Goal: Task Accomplishment & Management: Use online tool/utility

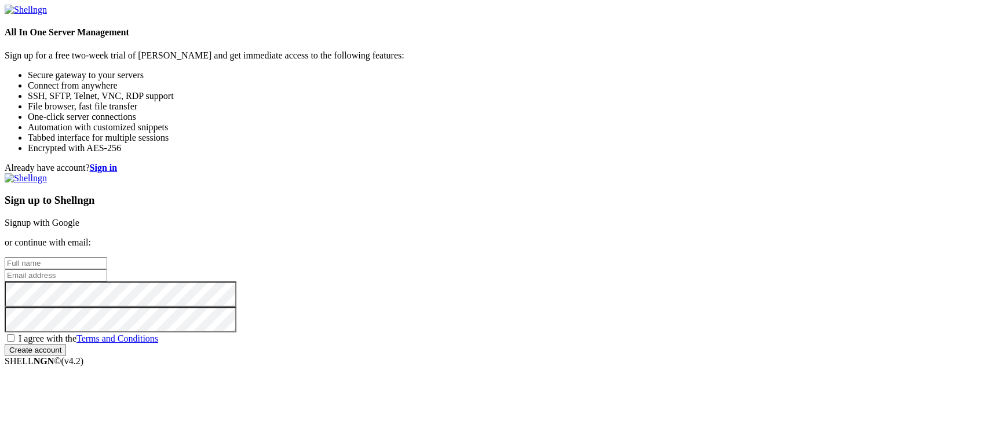
click at [79, 218] on link "Signup with Google" at bounding box center [42, 223] width 75 height 10
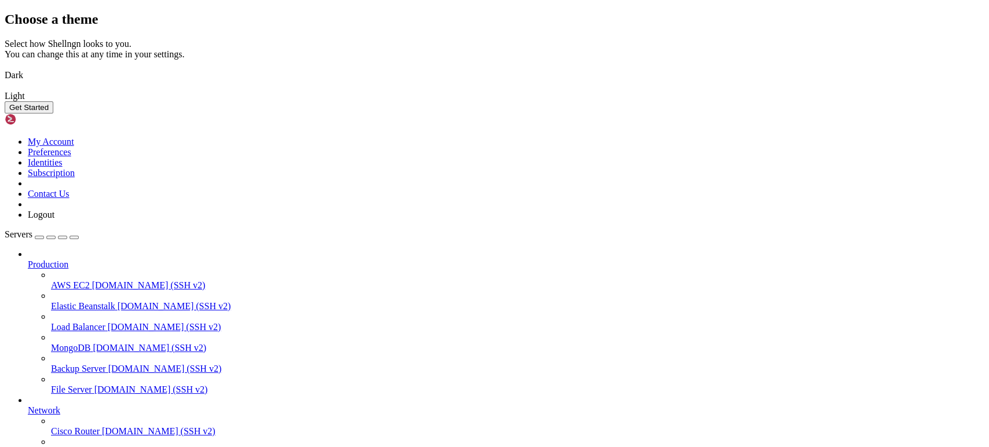
click at [5, 68] on img at bounding box center [5, 68] width 0 height 0
click at [53, 114] on button "Get Started" at bounding box center [29, 107] width 49 height 12
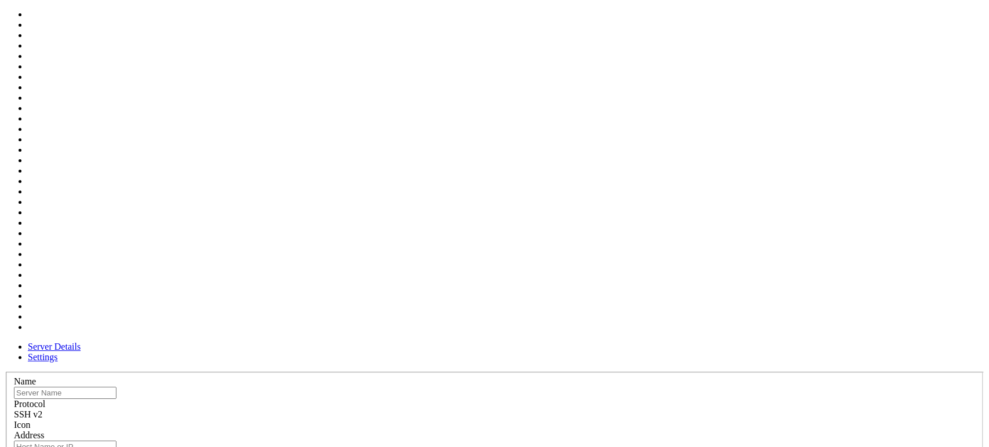
click at [632, 431] on div at bounding box center [494, 431] width 961 height 0
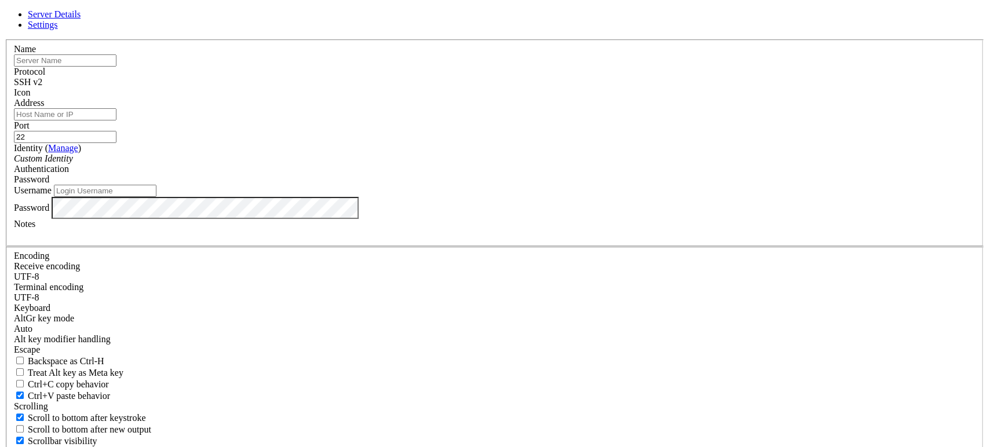
click at [632, 98] on div at bounding box center [494, 98] width 961 height 0
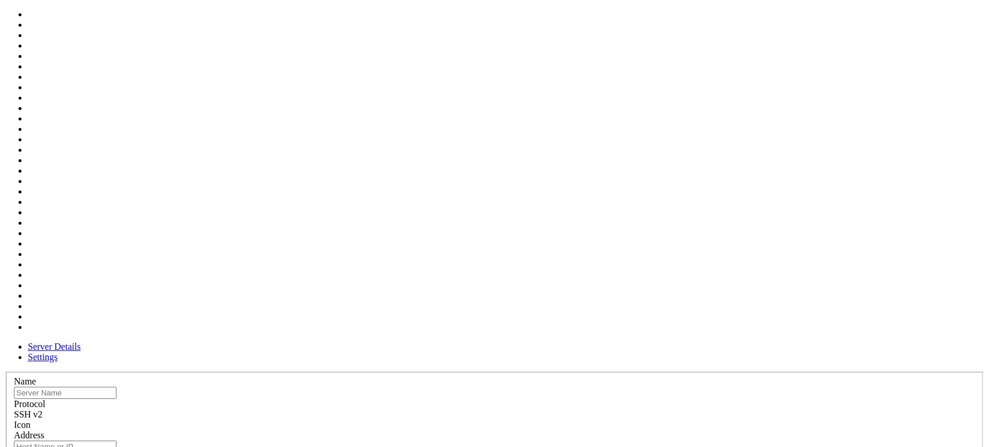
click at [632, 431] on div at bounding box center [494, 431] width 961 height 0
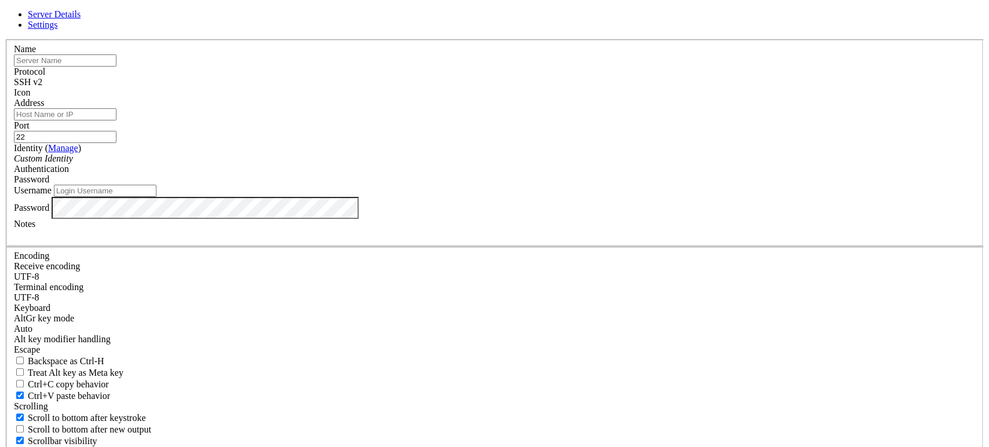
click at [14, 98] on span at bounding box center [14, 98] width 0 height 0
click at [562, 88] on div "SSH v2" at bounding box center [494, 82] width 961 height 10
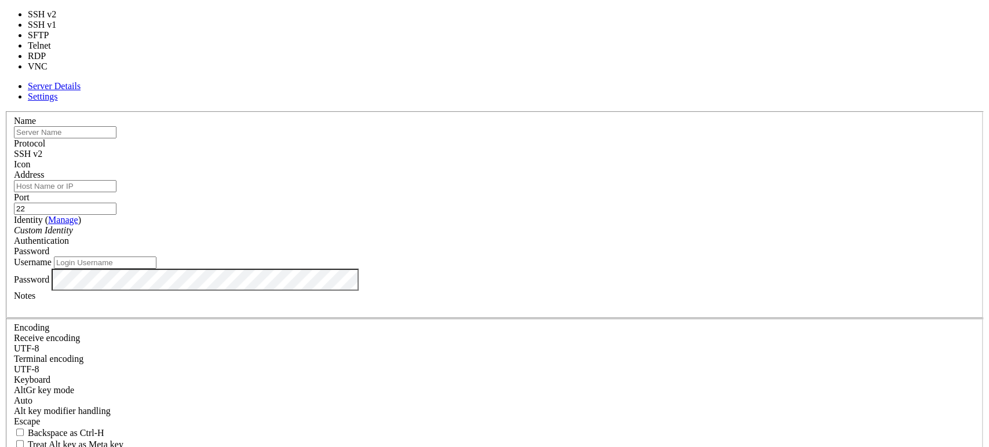
click at [562, 149] on div "SSH v2" at bounding box center [494, 154] width 961 height 10
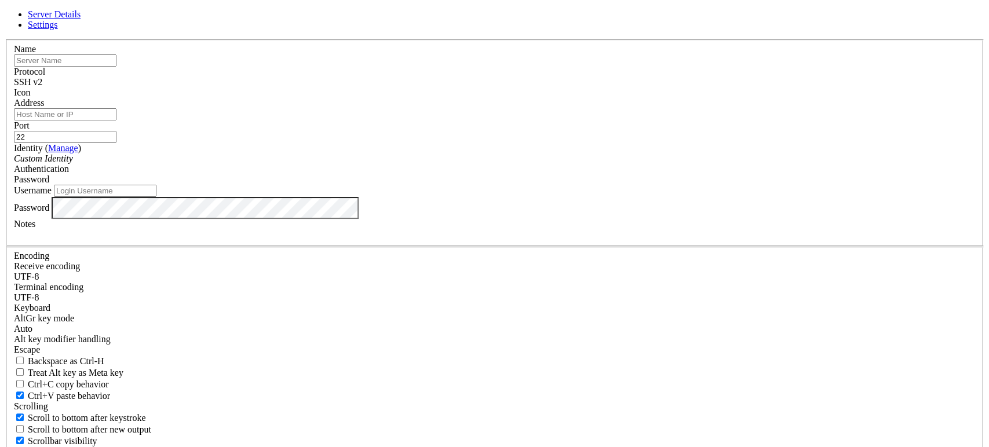
click at [5, 39] on icon at bounding box center [5, 39] width 0 height 0
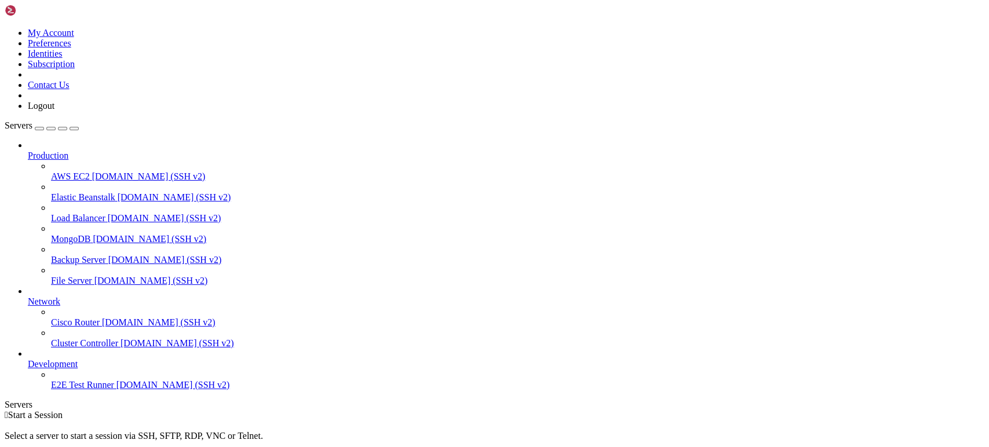
click at [65, 172] on span "AWS EC2" at bounding box center [70, 177] width 39 height 10
click at [64, 172] on span "AWS EC2" at bounding box center [70, 177] width 39 height 10
click at [68, 151] on span "Production" at bounding box center [48, 156] width 41 height 10
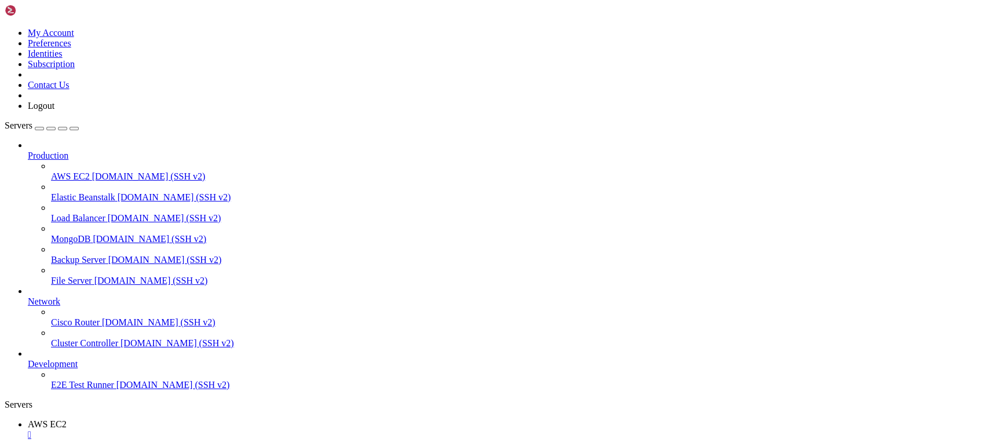
click at [38, 10] on img at bounding box center [38, 11] width 67 height 12
click at [5, 447] on link at bounding box center [5, 450] width 0 height 0
click at [206, 430] on div "" at bounding box center [506, 435] width 957 height 10
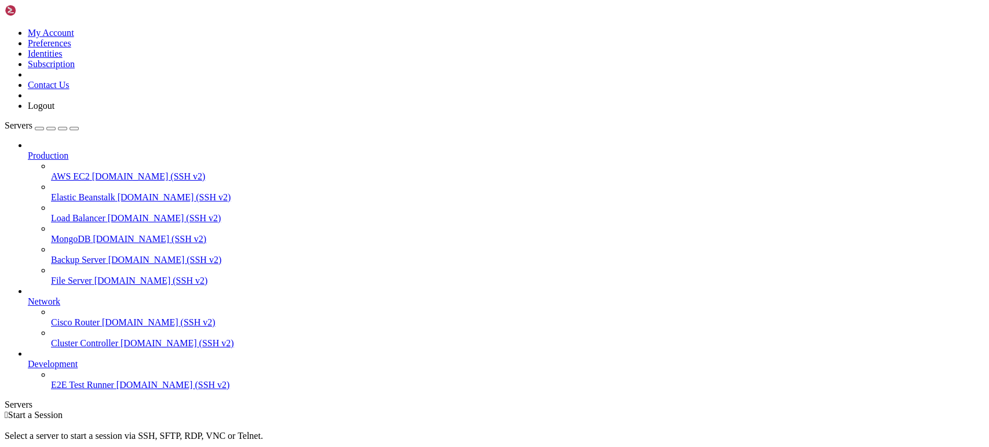
click at [353, 421] on div "Select a server to start a session via SSH, SFTP, RDP, VNC or Telnet. -or-" at bounding box center [495, 442] width 980 height 42
click at [81, 234] on span "MongoDB" at bounding box center [70, 239] width 39 height 10
click at [90, 234] on span "MongoDB" at bounding box center [70, 239] width 39 height 10
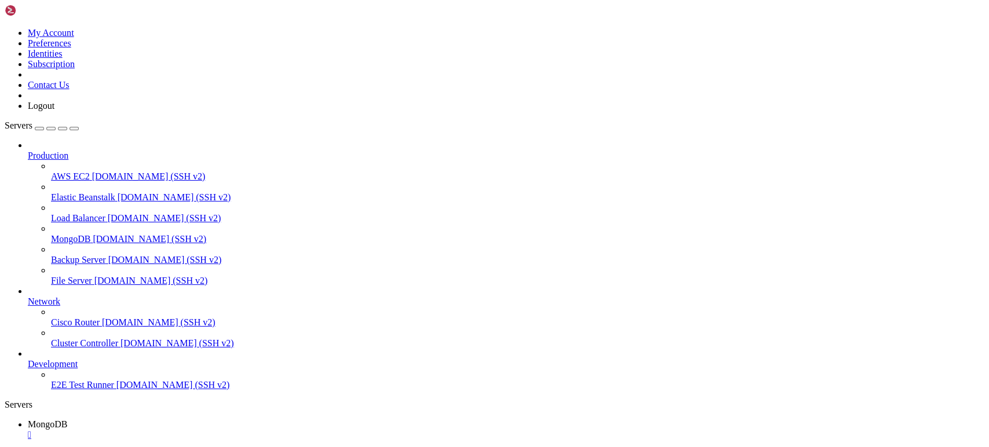
click at [212, 430] on div "" at bounding box center [506, 435] width 957 height 10
click at [375, 410] on div " Start a Session Select a server to start a session via SSH, SFTP, RDP, VNC or…" at bounding box center [495, 441] width 980 height 63
click at [39, 129] on div "button" at bounding box center [39, 129] width 0 height 0
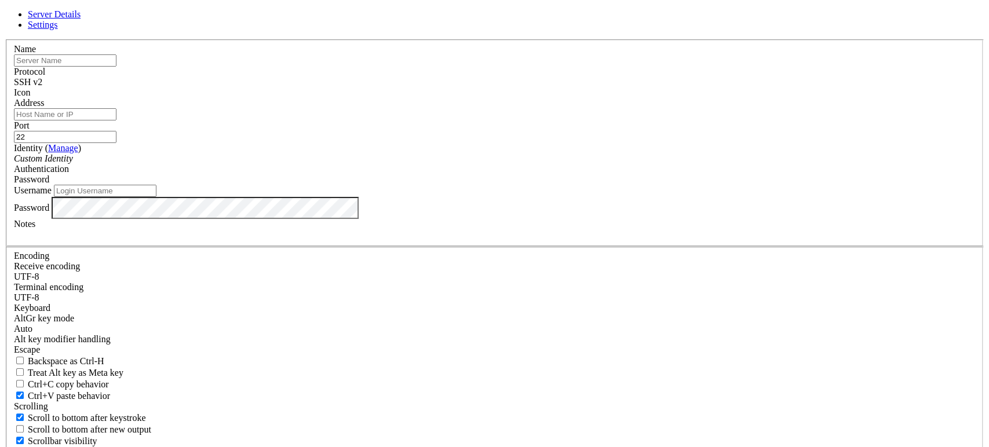
click at [116, 67] on input "text" at bounding box center [65, 60] width 103 height 12
type input "Servidor Nube"
click at [116, 121] on input "Address" at bounding box center [65, 114] width 103 height 12
paste input "[TECHNICAL_ID]"
type input "[TECHNICAL_ID]"
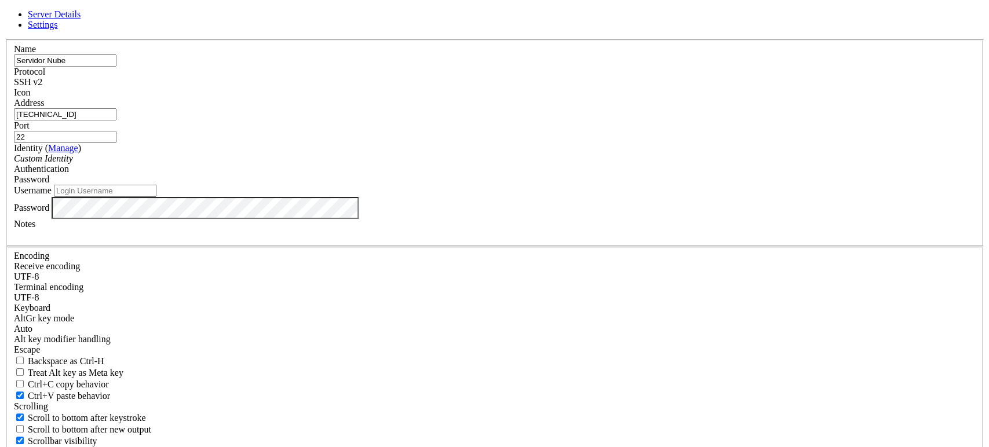
click at [156, 197] on input "Username" at bounding box center [105, 191] width 103 height 12
type input "azurejosue"
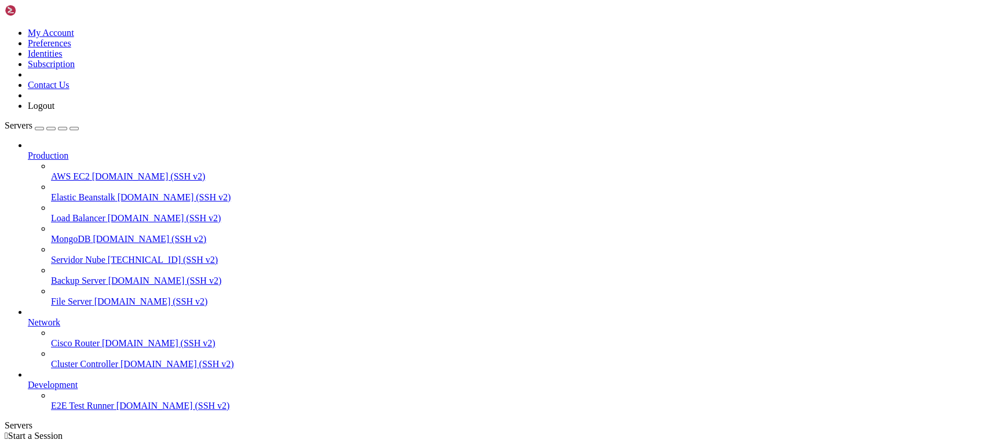
scroll to position [20, 0]
click at [108, 255] on span "[TECHNICAL_ID] (SSH v2)" at bounding box center [163, 260] width 110 height 10
